Goal: Download file/media

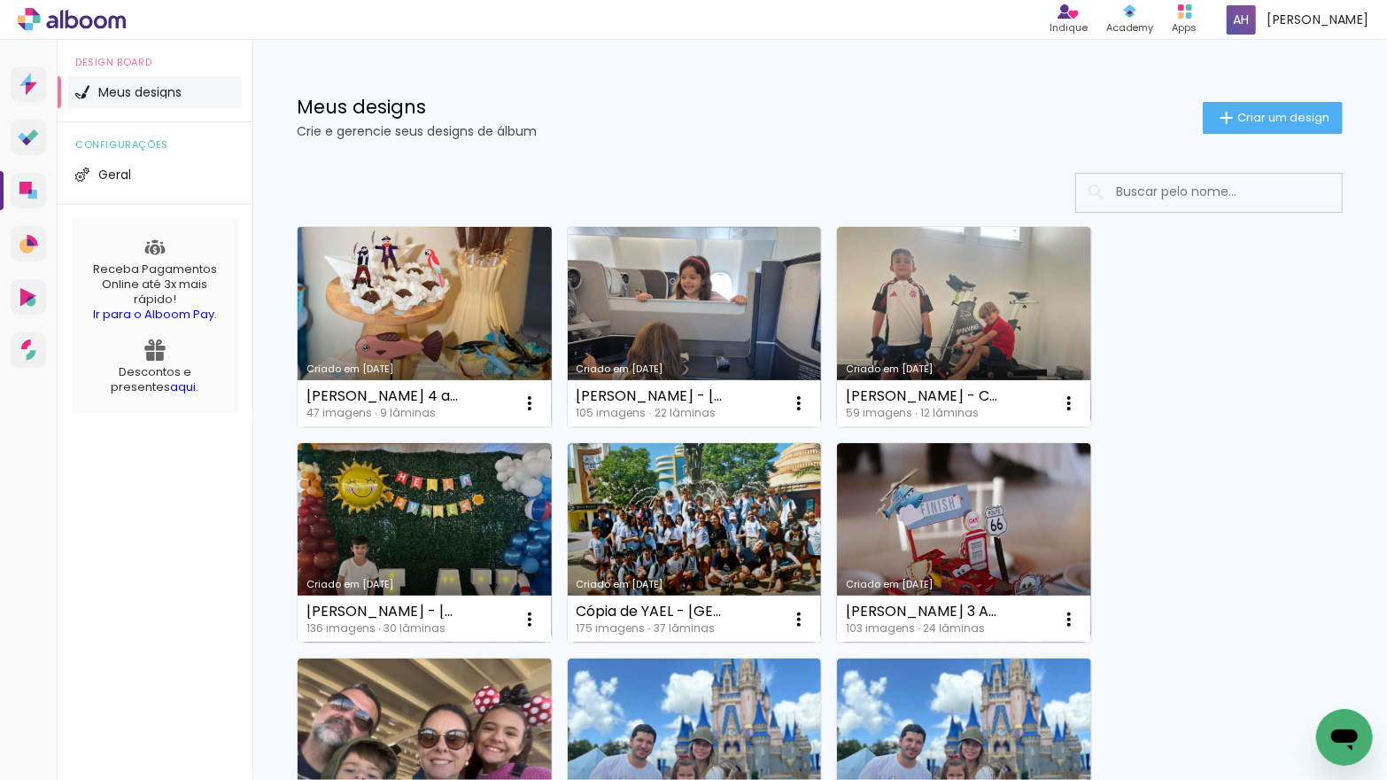
click at [437, 329] on link "Criado em [DATE]" at bounding box center [425, 327] width 254 height 200
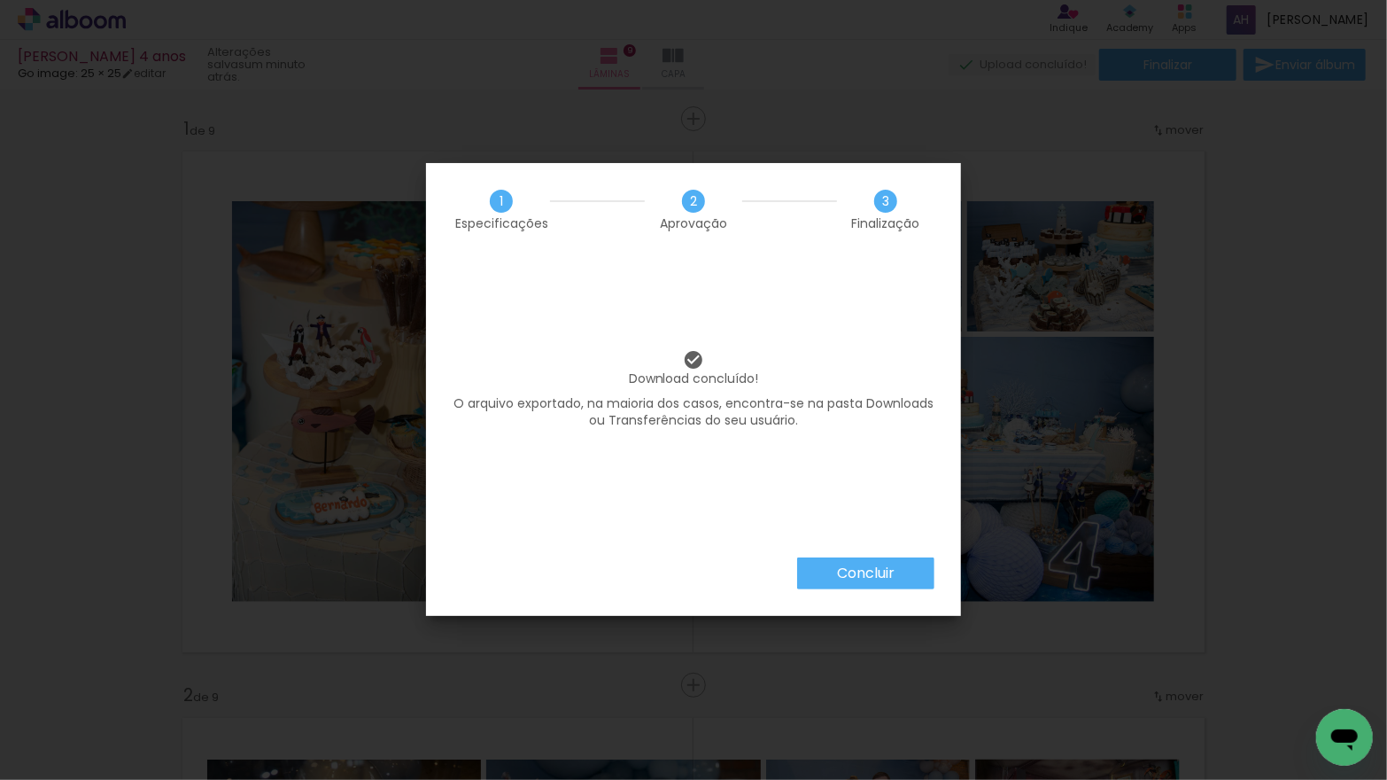
click at [0, 0] on slot "Concluir" at bounding box center [0, 0] width 0 height 0
